Goal: Contribute content: Add original content to the website for others to see

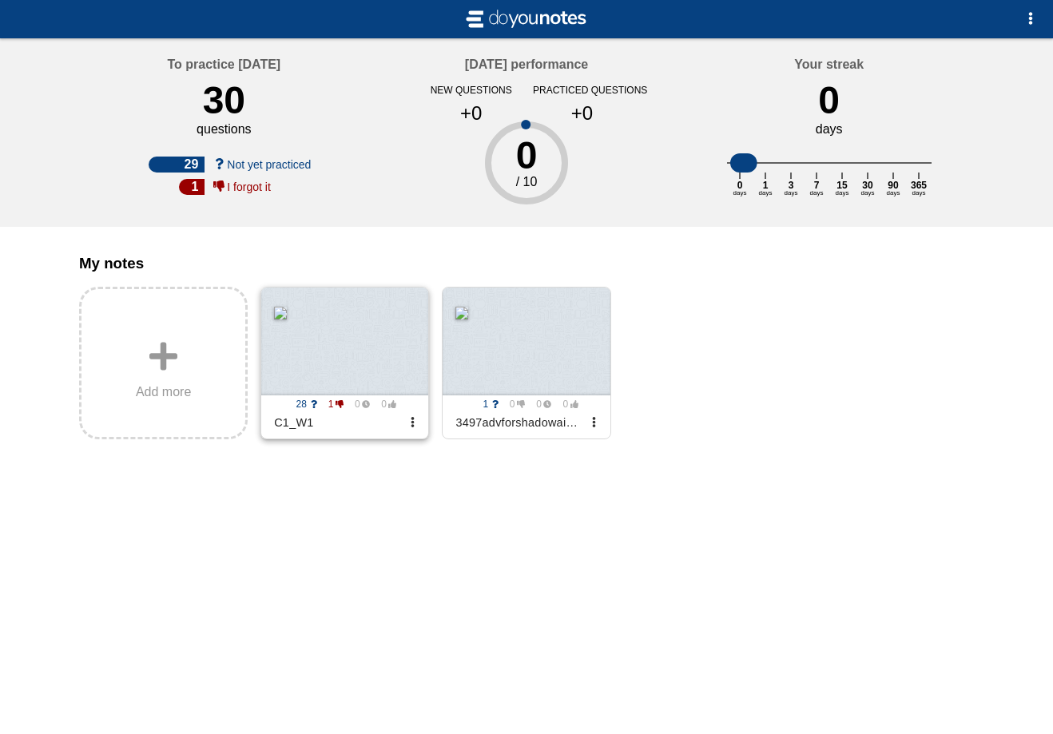
click at [343, 352] on div at bounding box center [344, 342] width 167 height 108
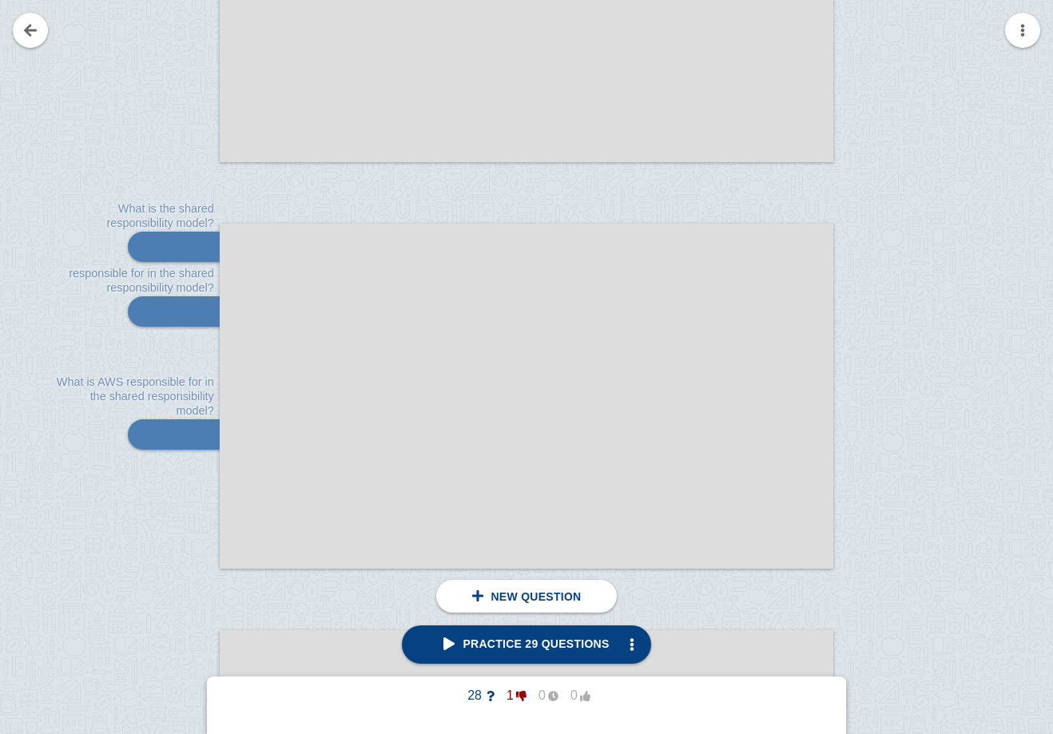
scroll to position [32175, 0]
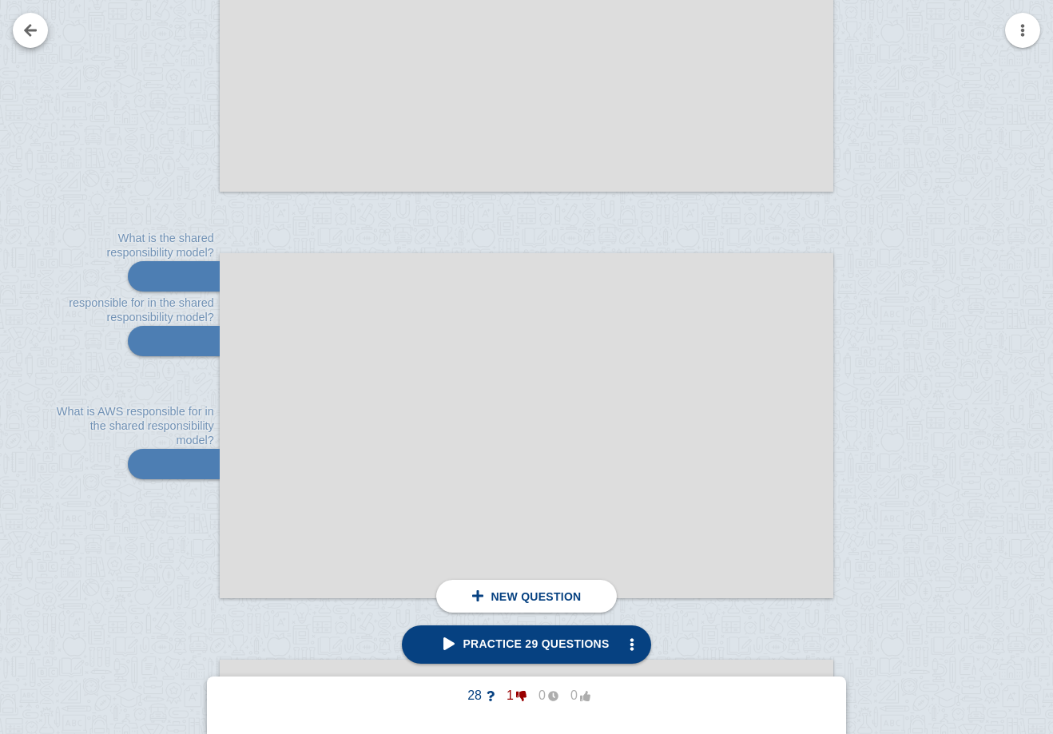
click at [26, 42] on link at bounding box center [30, 30] width 35 height 35
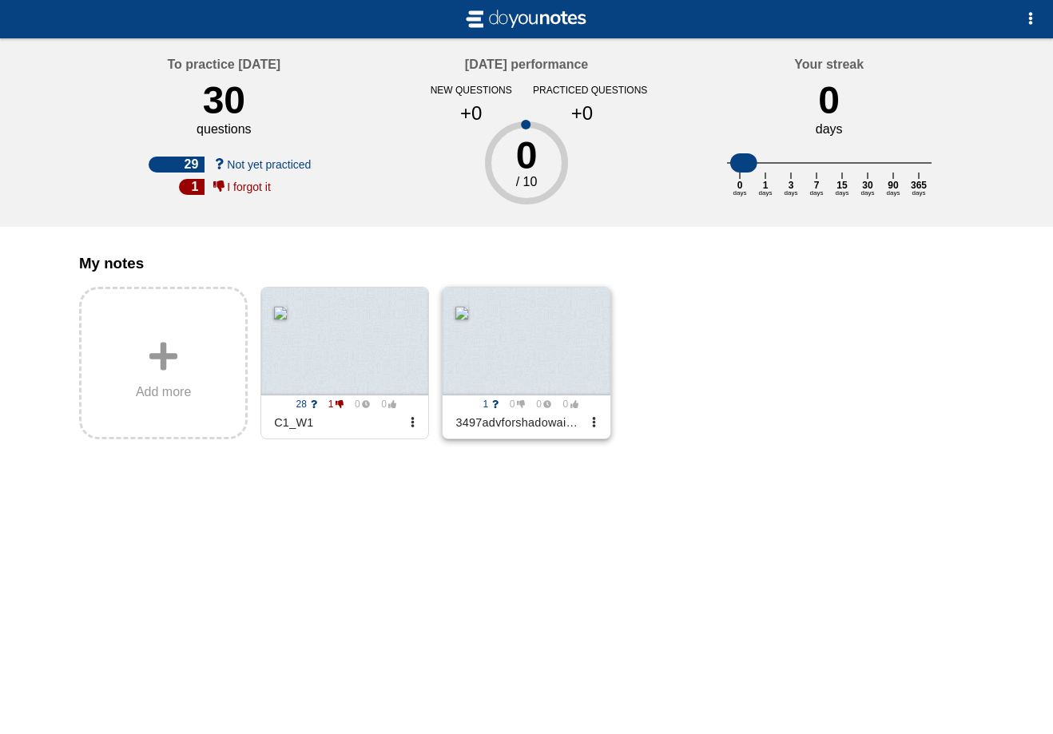
click at [486, 341] on div at bounding box center [525, 342] width 167 height 108
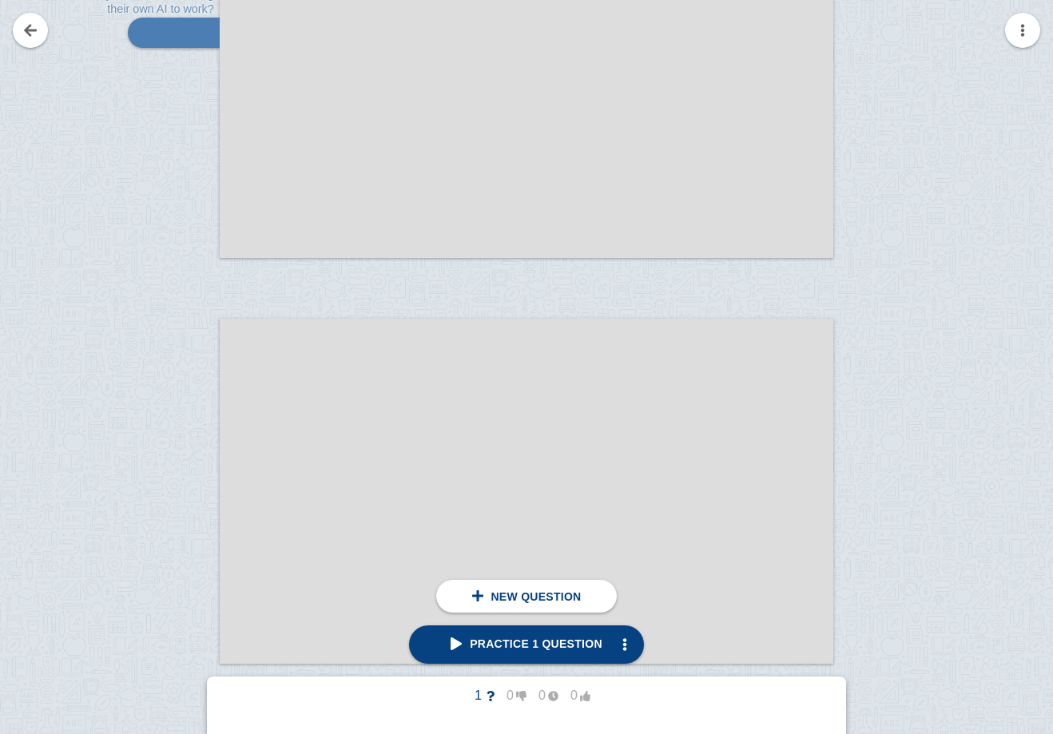
scroll to position [5442, 0]
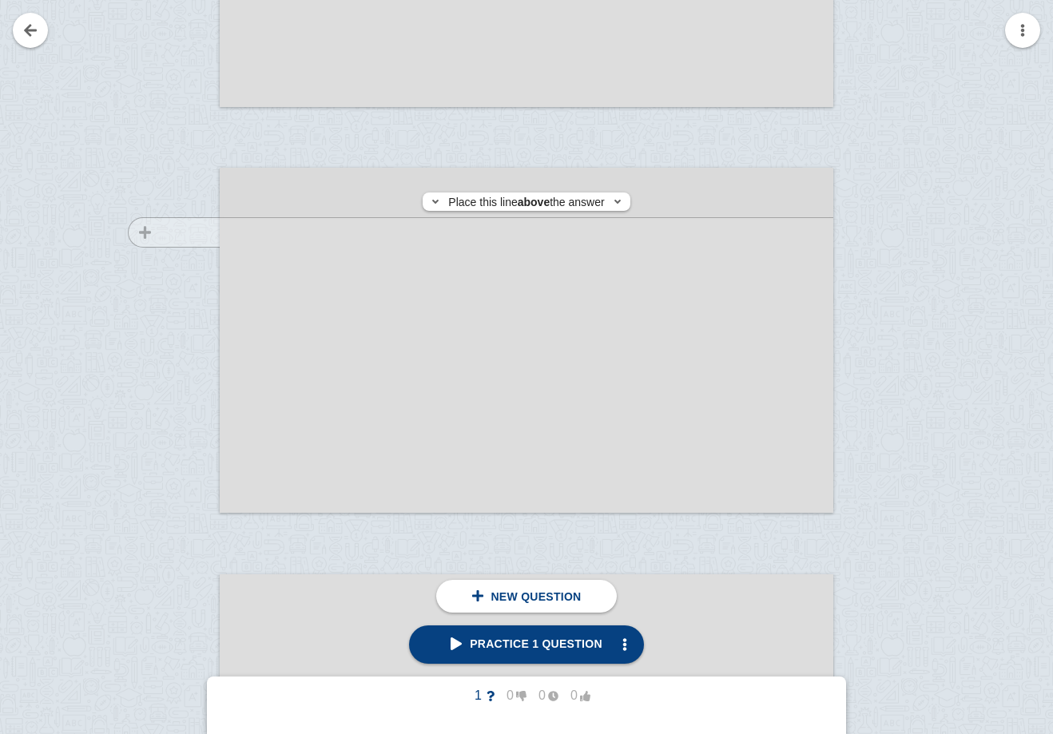
click at [181, 232] on div at bounding box center [166, 355] width 107 height 345
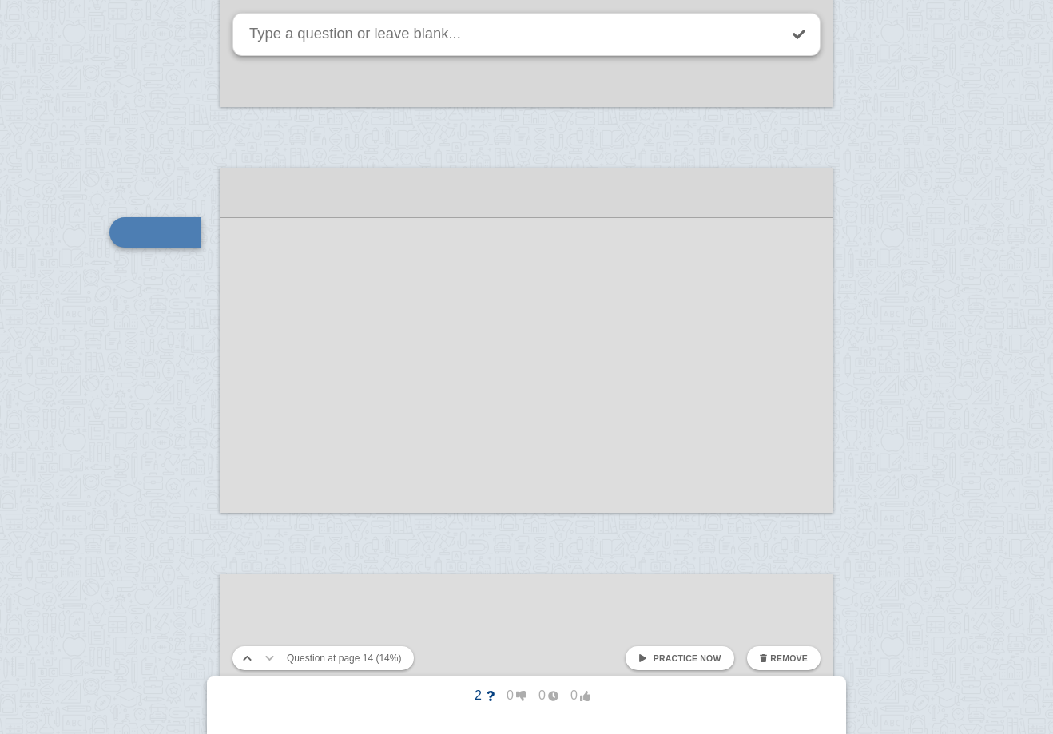
scroll to position [5417, 0]
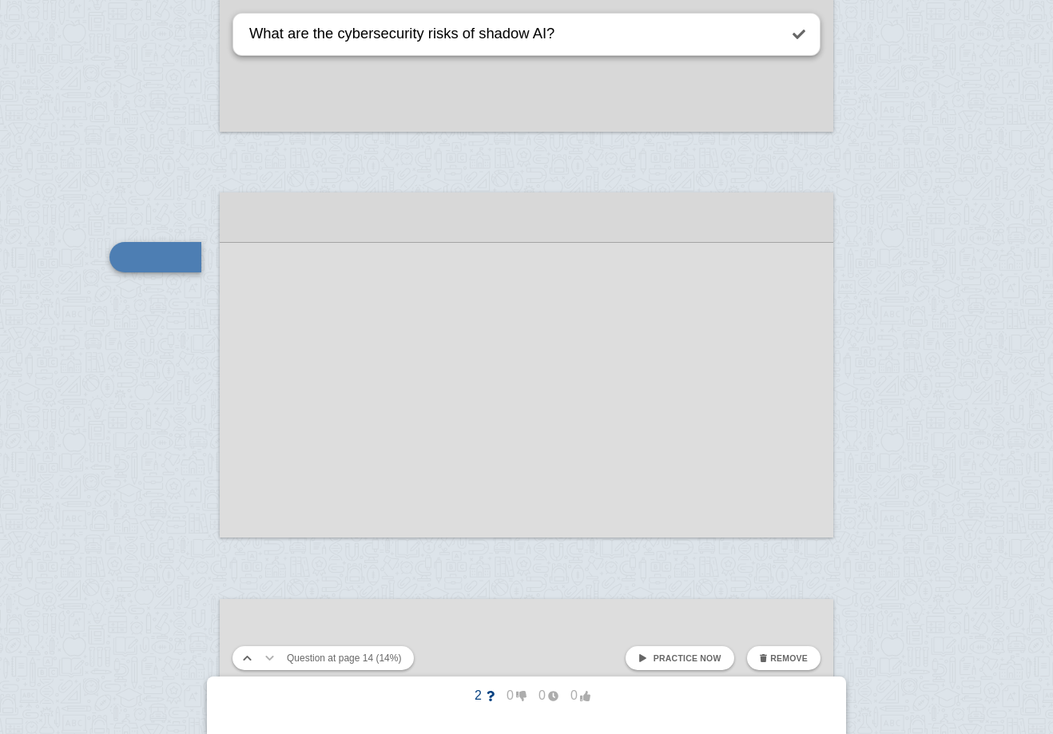
click at [355, 32] on textarea "What are the cybersecurity risks of shadow AI?" at bounding box center [512, 34] width 532 height 41
type textarea "What are the cybersecurity risks of shadow AI?"
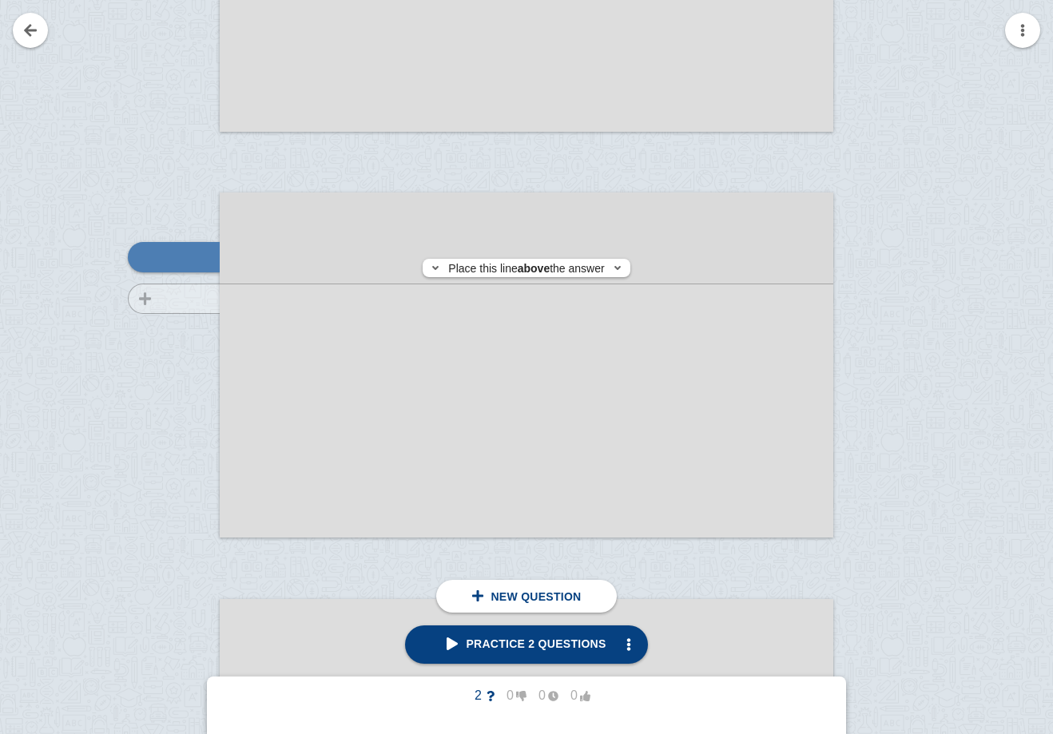
click at [185, 299] on div at bounding box center [166, 380] width 107 height 345
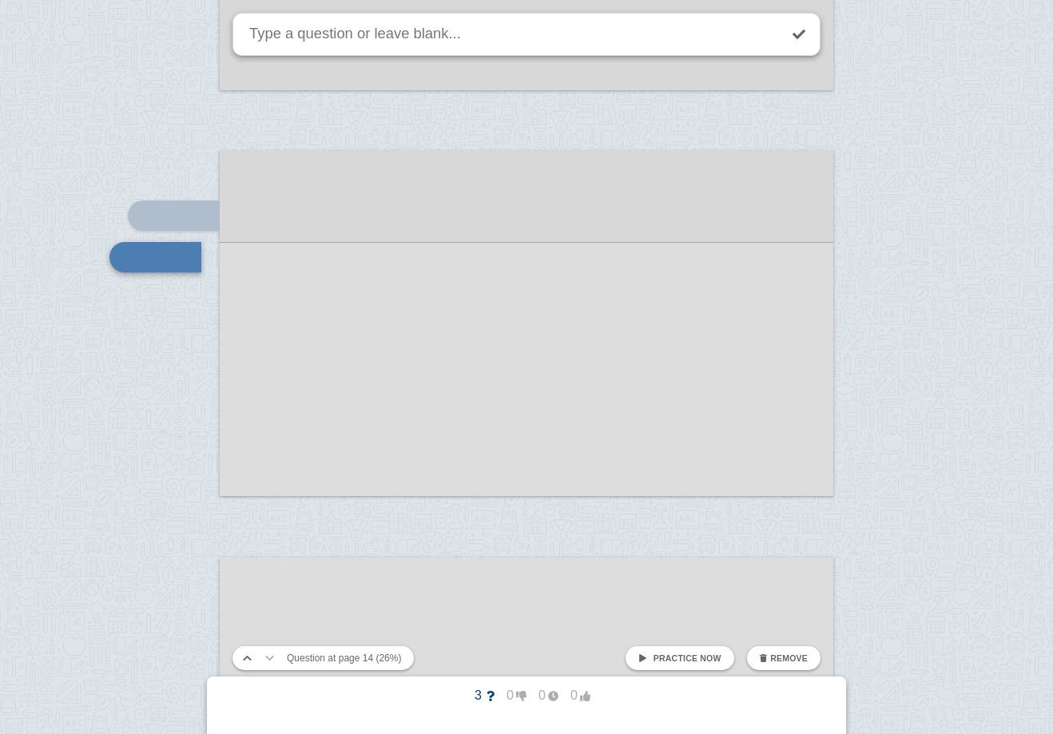
click at [284, 32] on textarea at bounding box center [512, 34] width 532 height 41
paste textarea "What are the cybersecurity risks of shadow AI?"
drag, startPoint x: 425, startPoint y: 41, endPoint x: 338, endPoint y: 38, distance: 87.1
click at [338, 38] on textarea "What are the cybersecurity risks of shadow AI?" at bounding box center [512, 34] width 532 height 41
type textarea "What are the compliance and regulatory risks of shadow AI?"
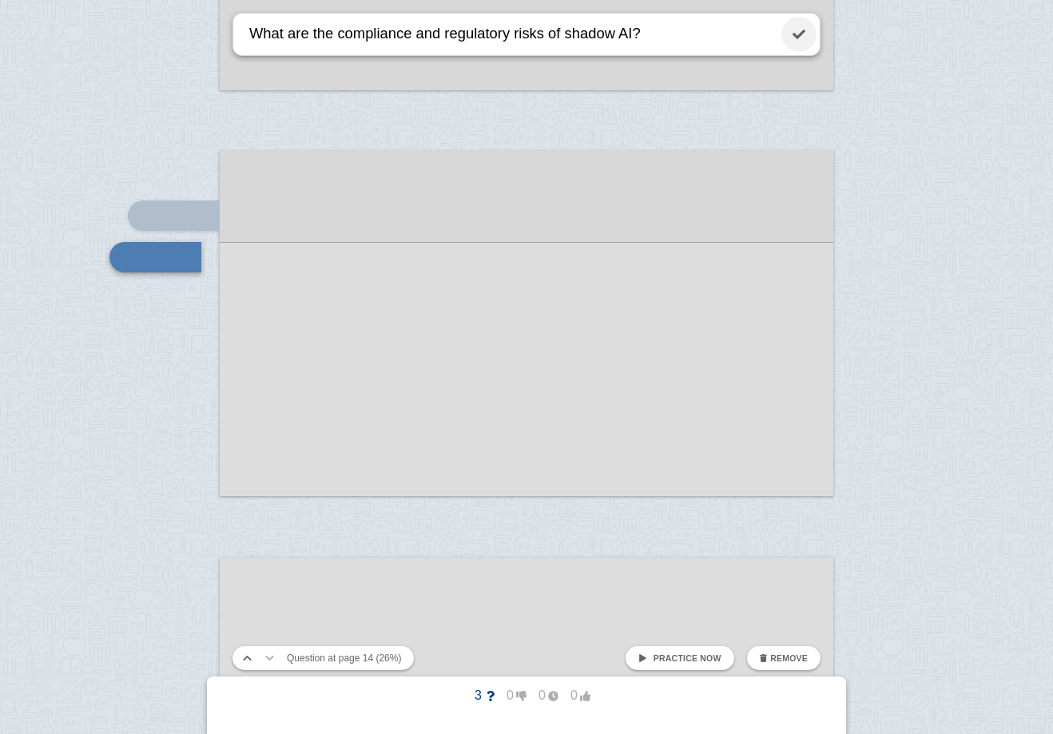
click at [799, 38] on link at bounding box center [798, 34] width 35 height 35
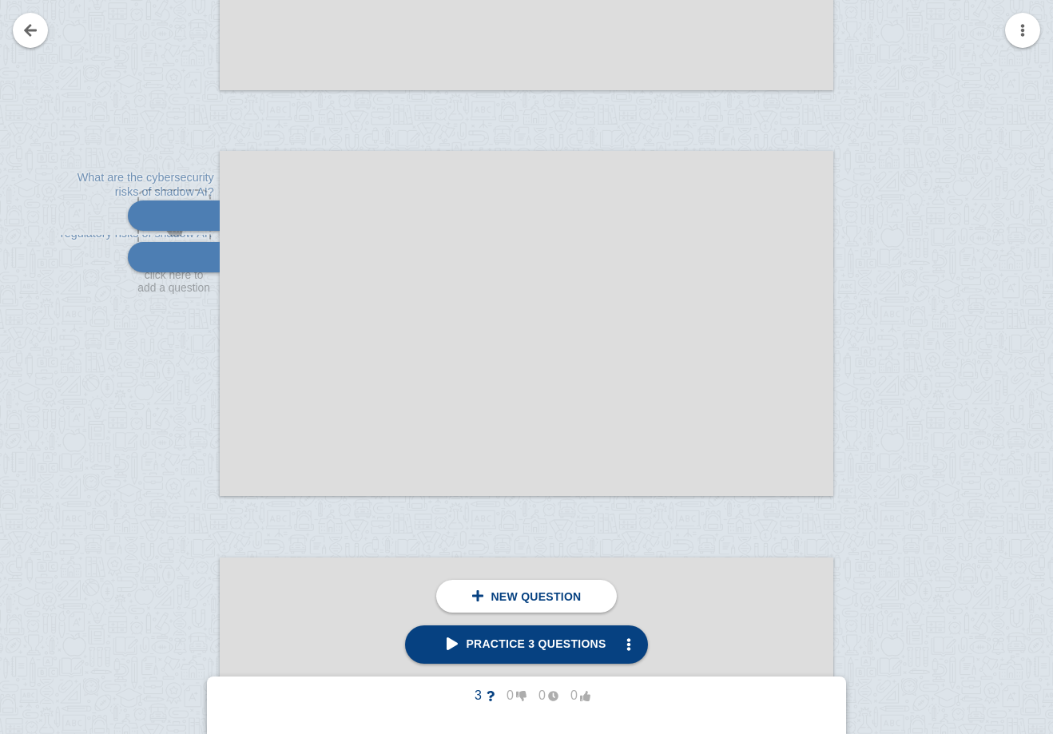
click at [601, 236] on div at bounding box center [526, 323] width 613 height 345
click at [541, 240] on div at bounding box center [526, 323] width 613 height 345
click at [201, 232] on div at bounding box center [166, 338] width 107 height 345
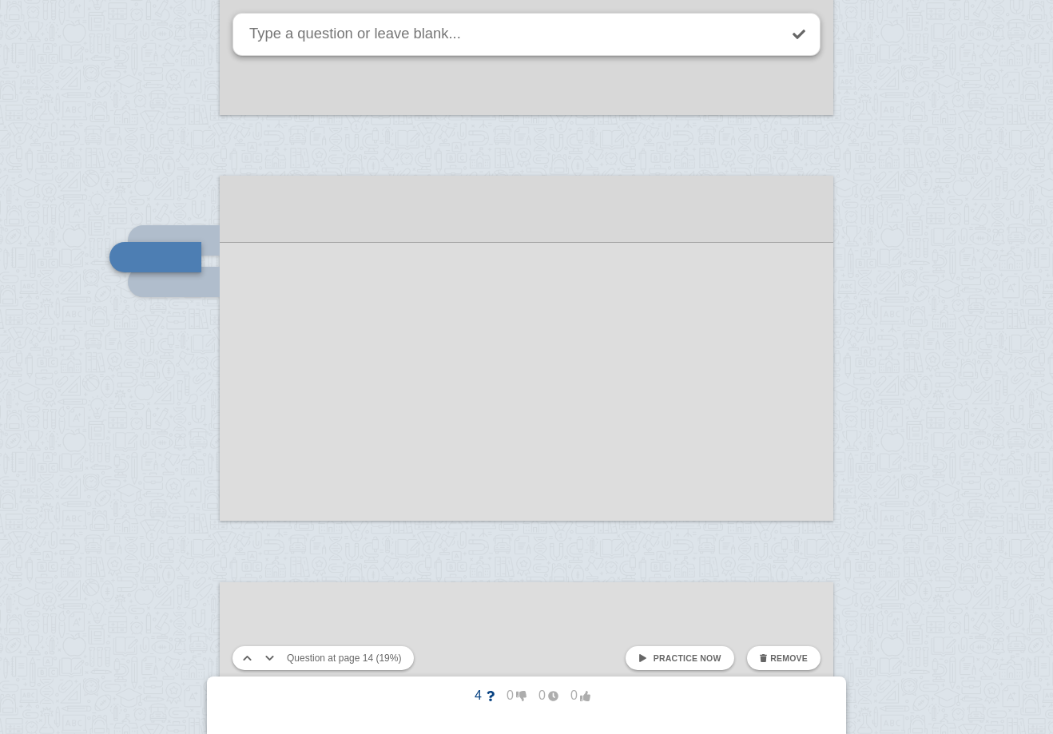
paste textarea "What are the cybersecurity risks of shadow AI?"
drag, startPoint x: 428, startPoint y: 38, endPoint x: 338, endPoint y: 38, distance: 90.2
click at [338, 38] on textarea "What are the cybersecurity risks of shadow AI?" at bounding box center [512, 34] width 532 height 41
type textarea "What are the operational risks of shadow AI?"
click at [803, 30] on link at bounding box center [798, 34] width 35 height 35
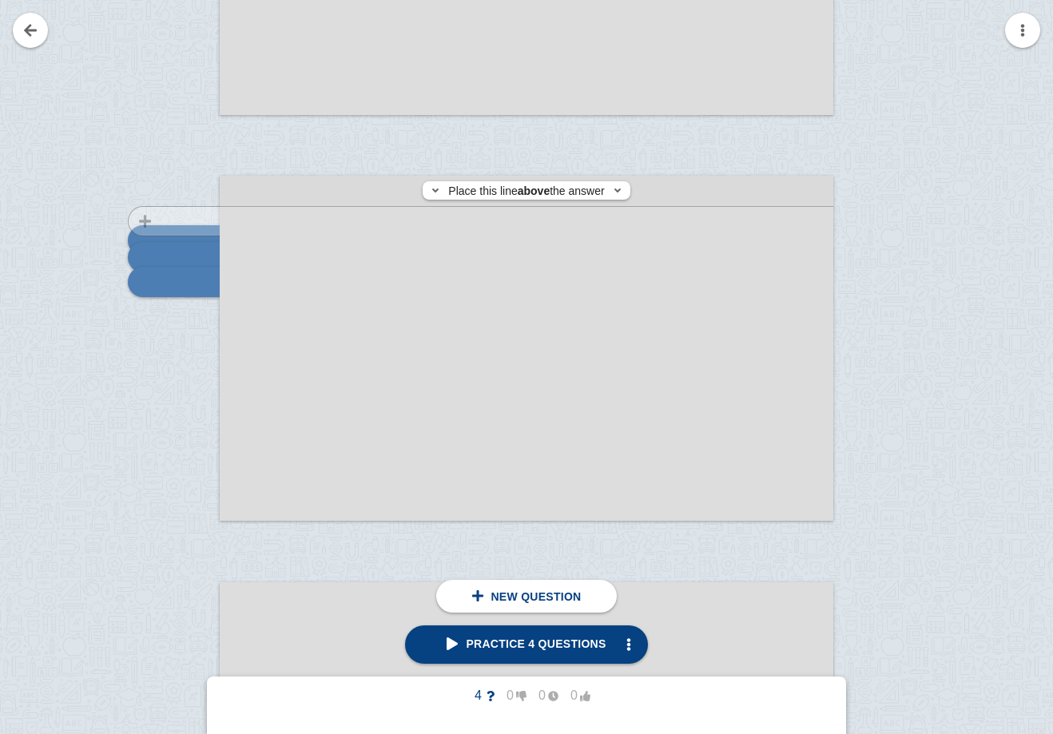
click at [188, 221] on div at bounding box center [166, 363] width 107 height 345
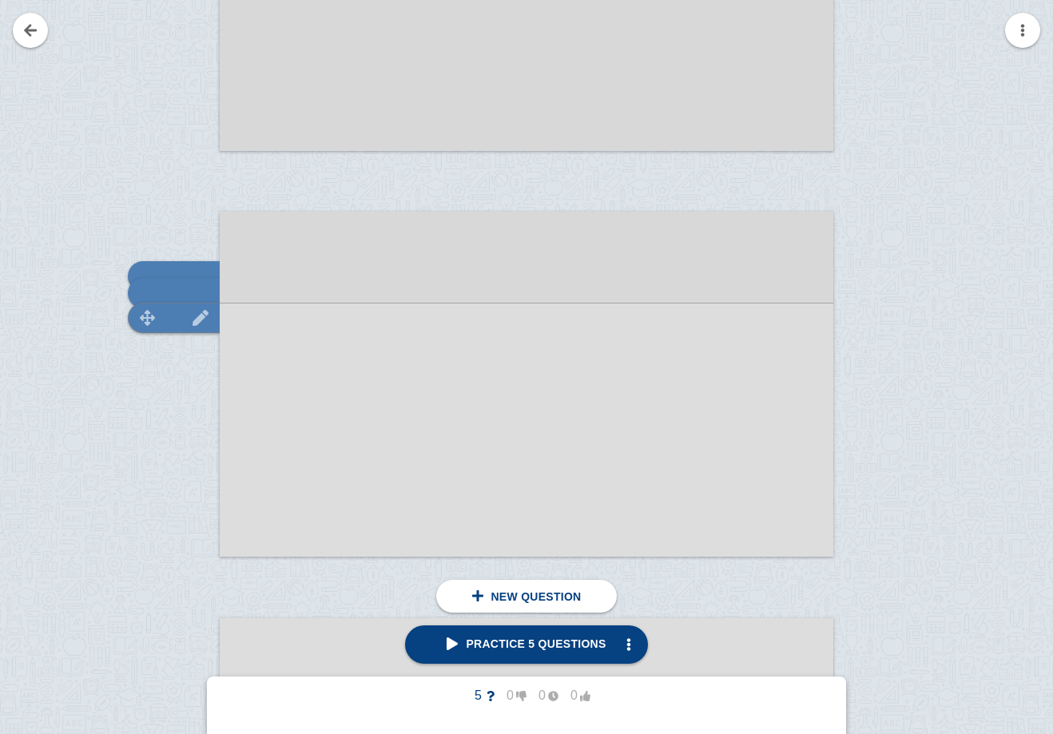
drag, startPoint x: 192, startPoint y: 347, endPoint x: 192, endPoint y: 311, distance: 35.1
click at [220, 311] on div "click here to add a question What are the cybersecurity risks of shadow AI? Wha…" at bounding box center [526, 384] width 613 height 345
click at [185, 263] on div at bounding box center [174, 276] width 92 height 30
type textarea "What are the cybersecurity risks of shadow AI?"
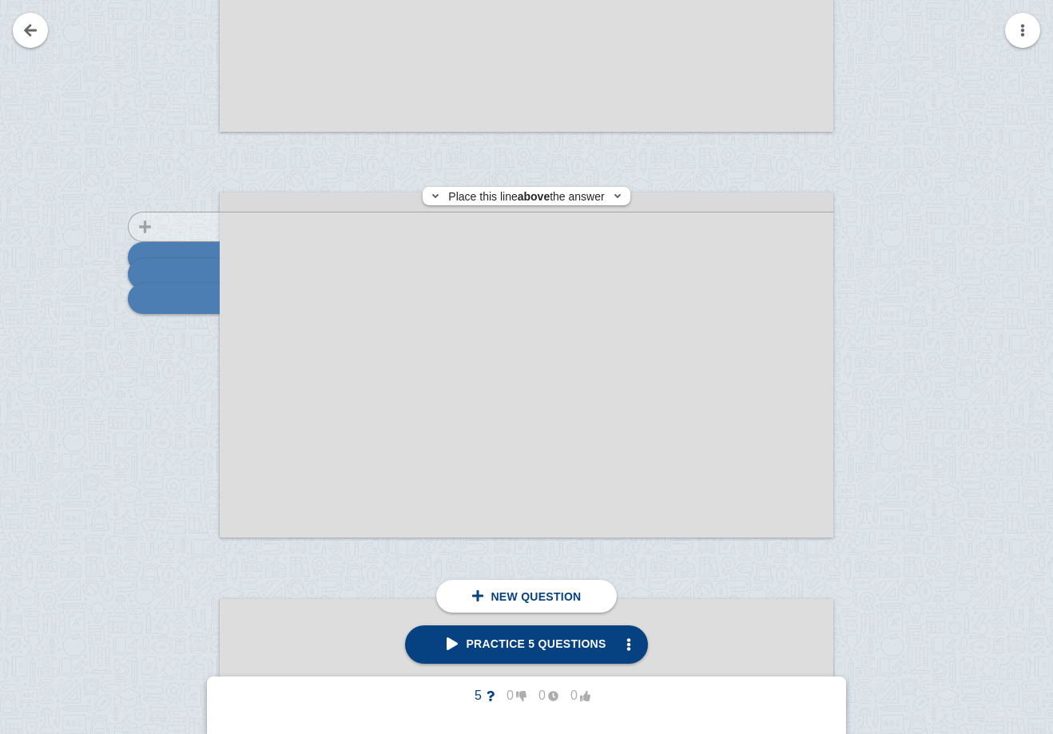
click at [173, 227] on div at bounding box center [166, 380] width 107 height 345
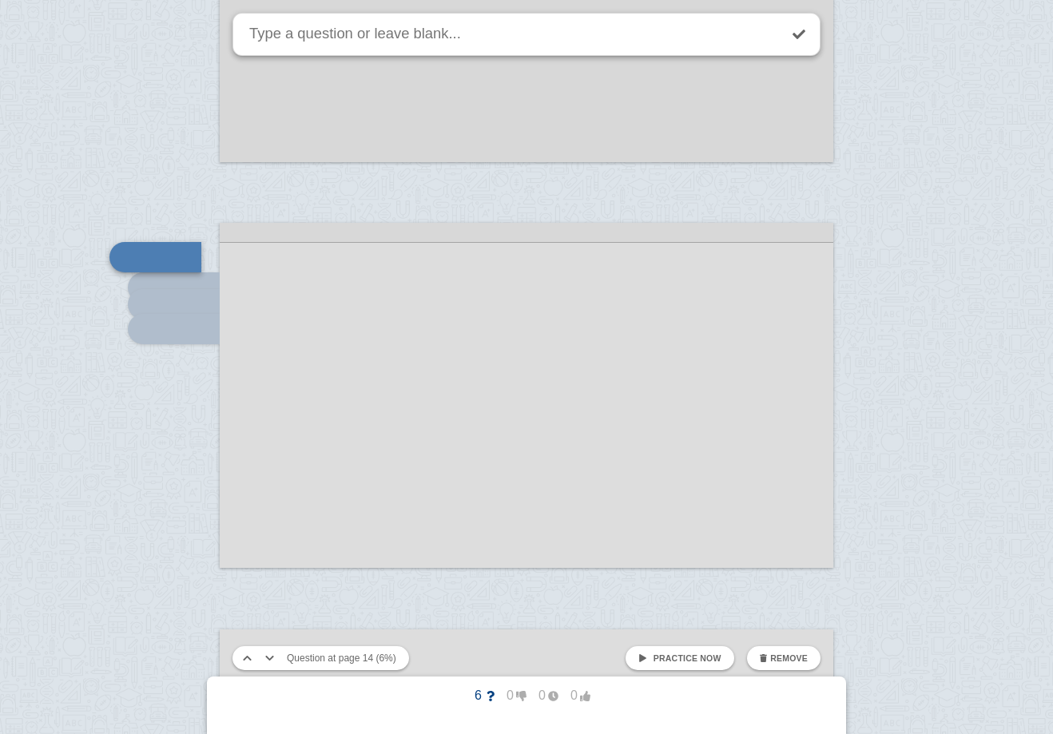
paste textarea "What are the cybersecurity risks of shadow AI?"
drag, startPoint x: 426, startPoint y: 38, endPoint x: 335, endPoint y: 38, distance: 91.0
click at [335, 38] on textarea "What are the cybersecurity risks of shadow AI?" at bounding box center [512, 34] width 532 height 41
type textarea "What are the governance risks of shadow AI?"
click at [800, 27] on link at bounding box center [798, 34] width 35 height 35
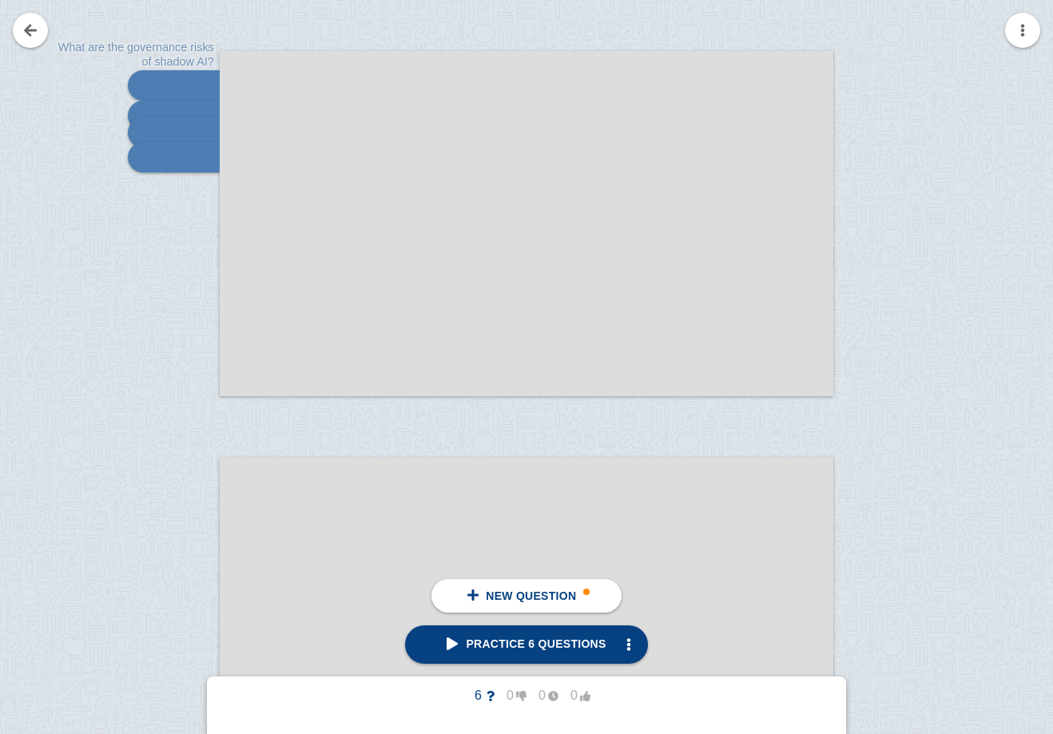
scroll to position [5819, 0]
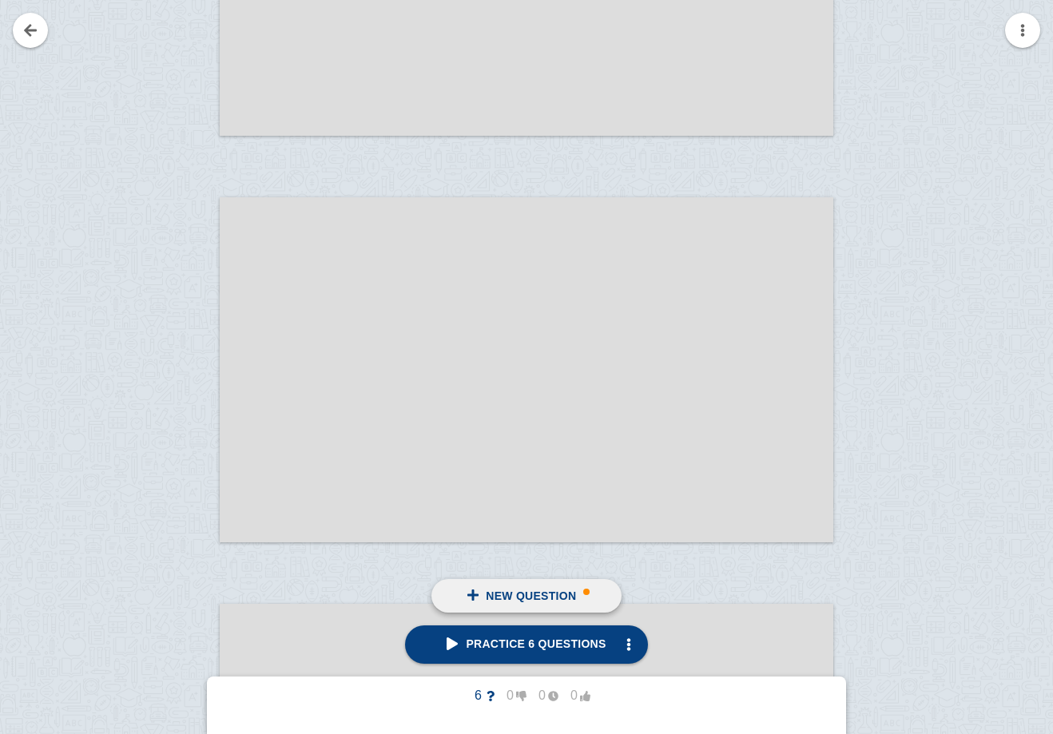
click at [506, 600] on span "New question" at bounding box center [531, 595] width 90 height 13
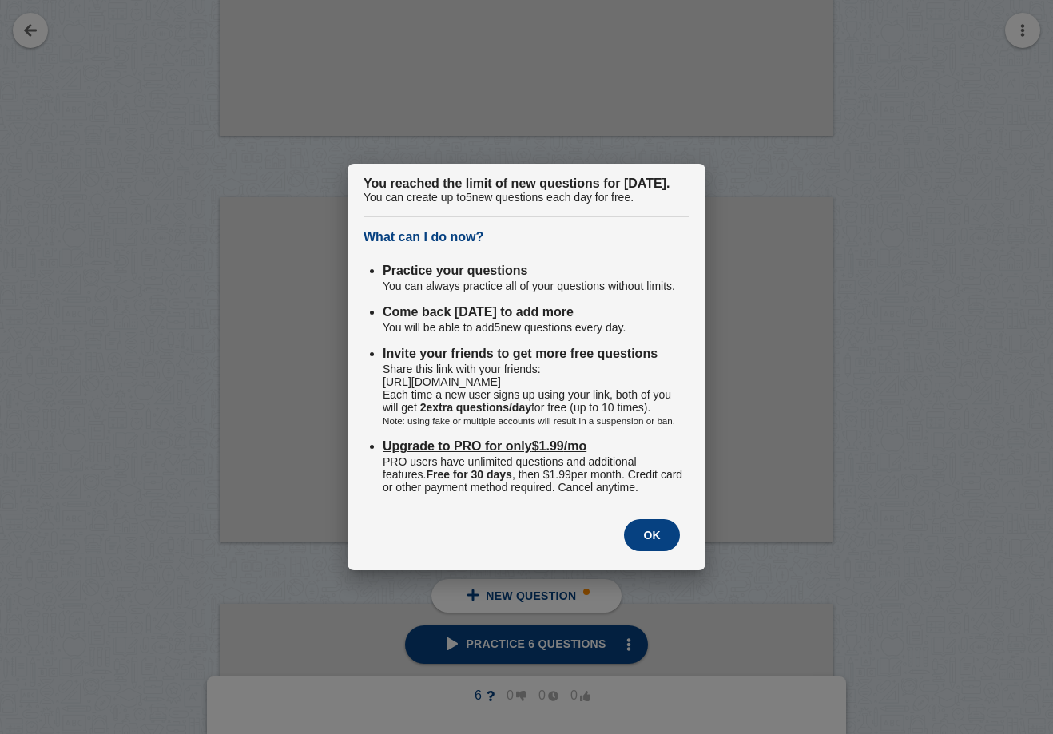
click at [651, 551] on button "OK" at bounding box center [652, 535] width 56 height 32
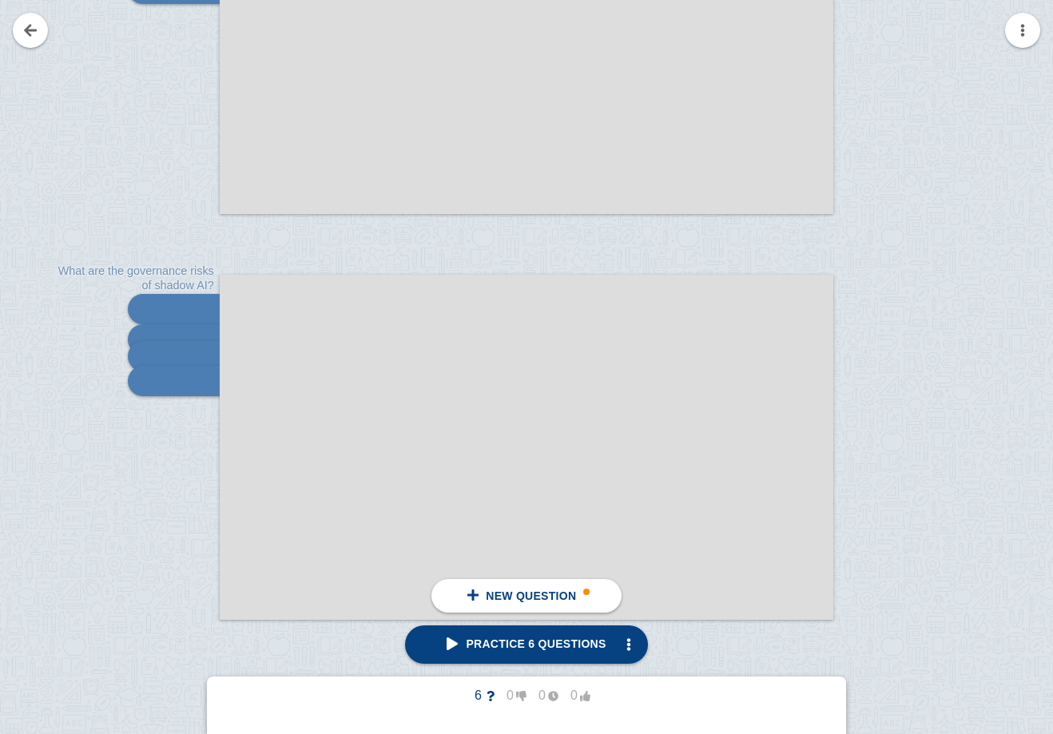
scroll to position [5790, 0]
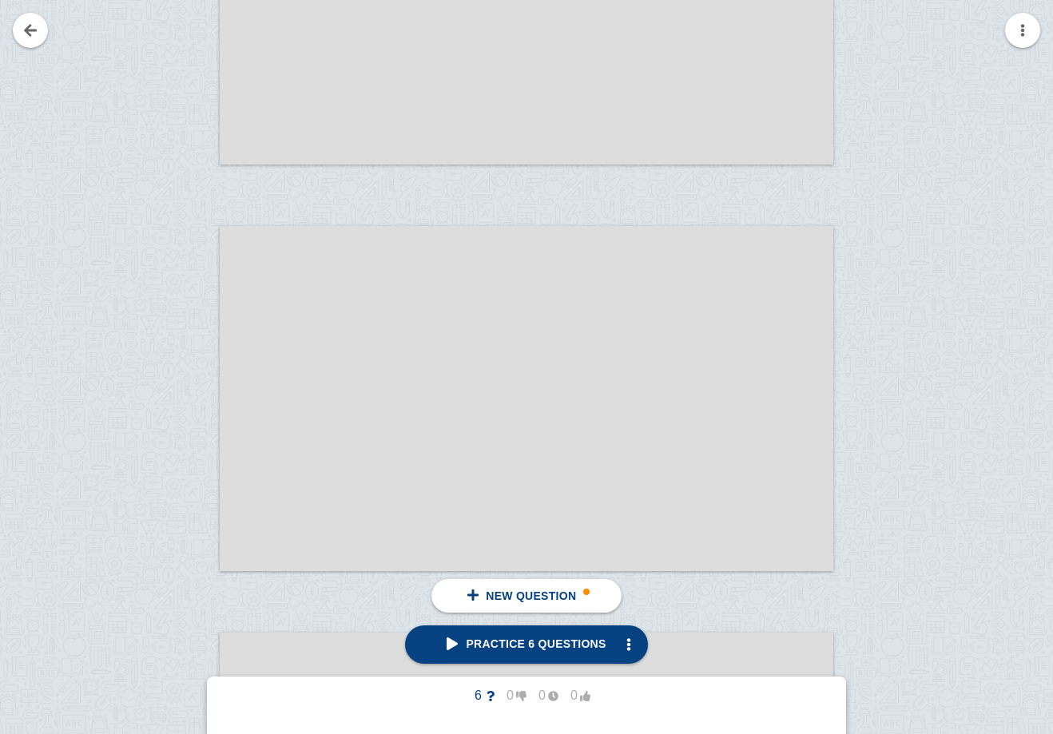
click at [238, 275] on div at bounding box center [526, 398] width 613 height 345
click at [193, 311] on div at bounding box center [166, 413] width 107 height 345
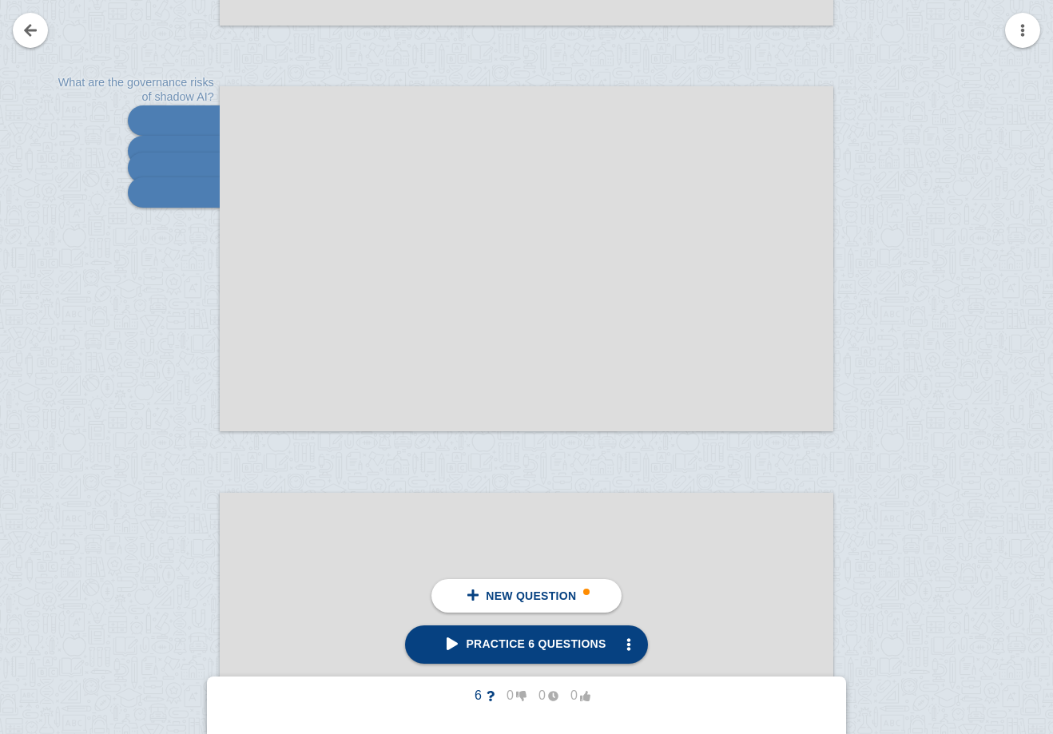
scroll to position [5442, 0]
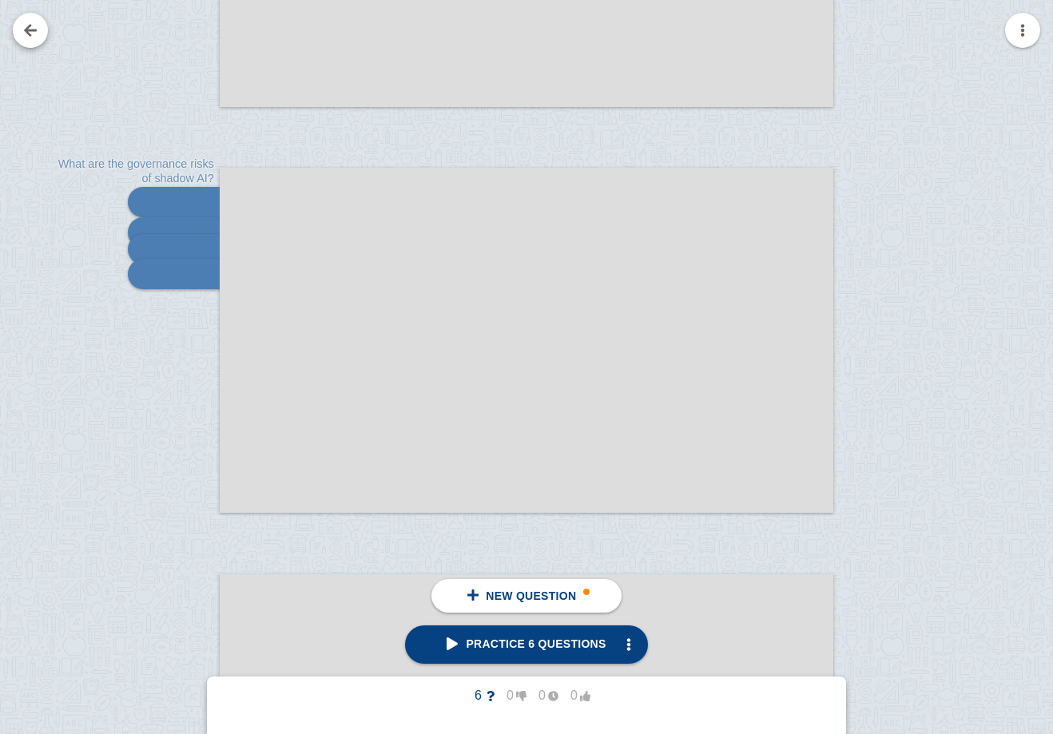
click at [28, 15] on link at bounding box center [30, 30] width 35 height 35
